Goal: Book appointment/travel/reservation

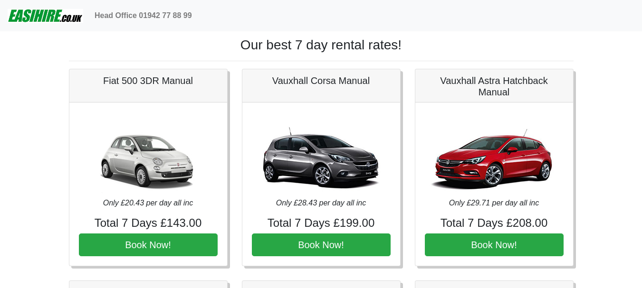
click at [43, 19] on img at bounding box center [46, 15] width 76 height 19
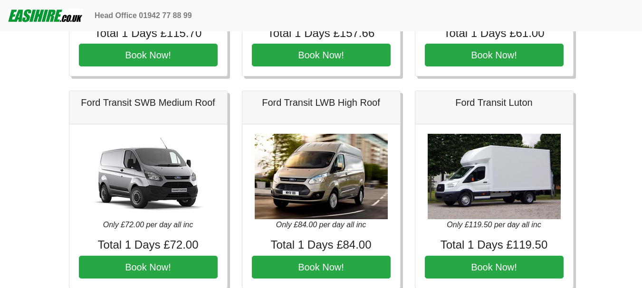
scroll to position [238, 0]
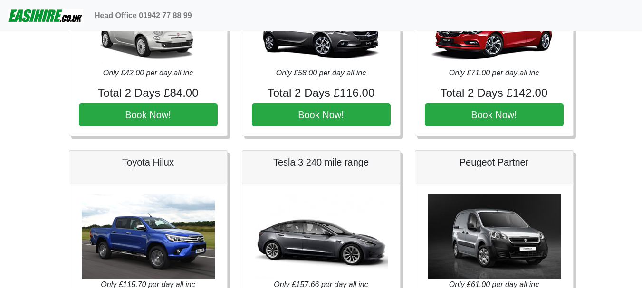
scroll to position [95, 0]
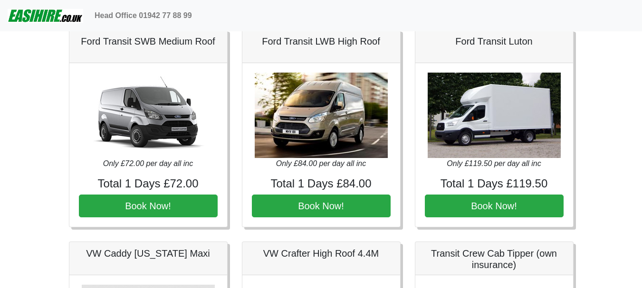
scroll to position [238, 0]
